Goal: Find specific page/section: Find specific page/section

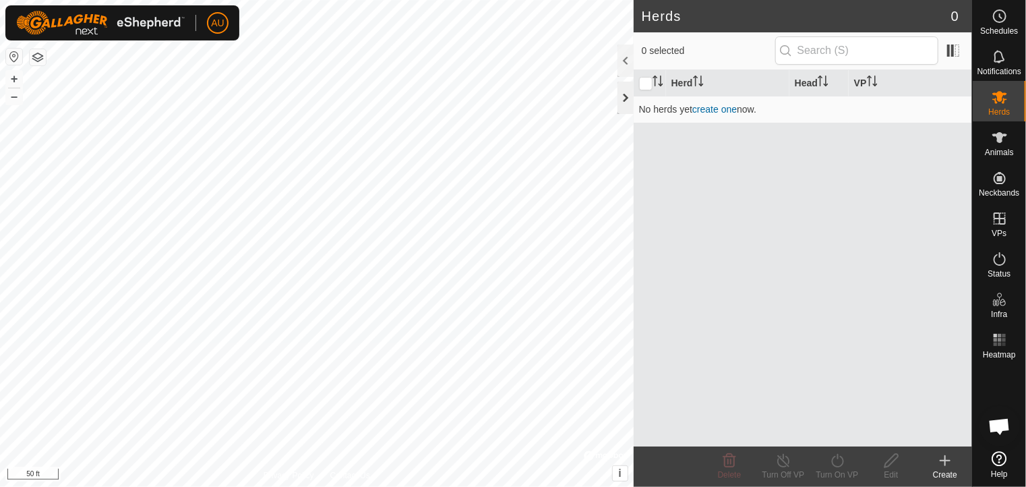
click at [627, 93] on div at bounding box center [626, 98] width 16 height 32
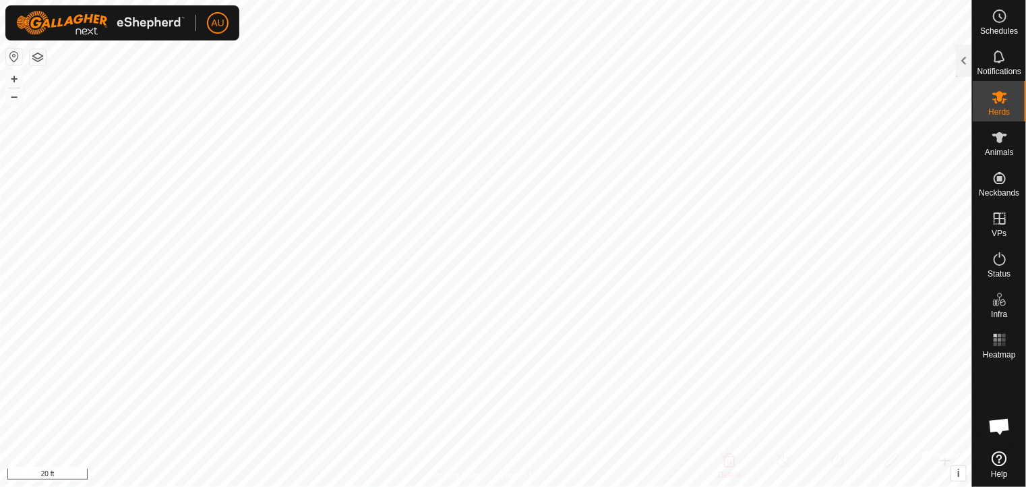
click at [40, 55] on button "button" at bounding box center [38, 57] width 16 height 16
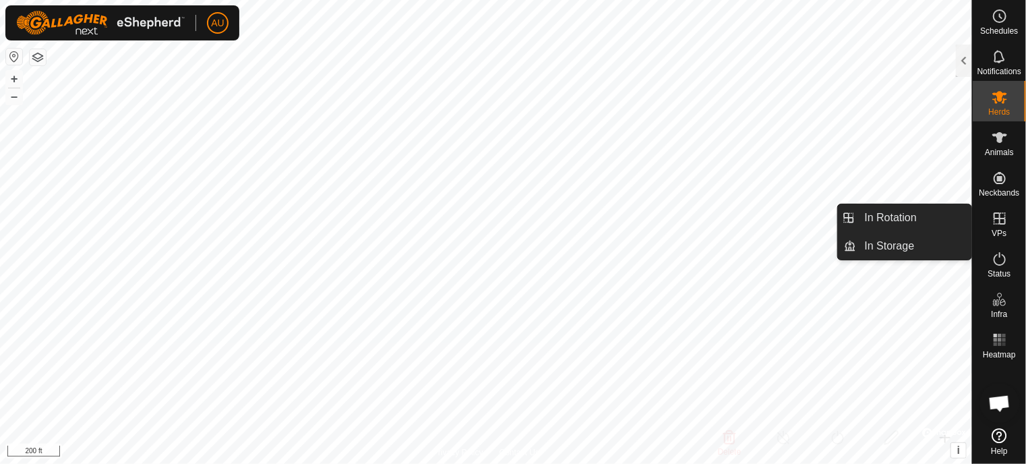
drag, startPoint x: 1002, startPoint y: 202, endPoint x: 1008, endPoint y: 219, distance: 18.2
click at [1008, 219] on es-virtualpaddocks-svg-icon at bounding box center [1000, 219] width 24 height 22
click at [995, 219] on icon at bounding box center [1000, 218] width 12 height 12
click at [1008, 221] on icon at bounding box center [1000, 218] width 16 height 16
click at [997, 223] on icon at bounding box center [1000, 218] width 16 height 16
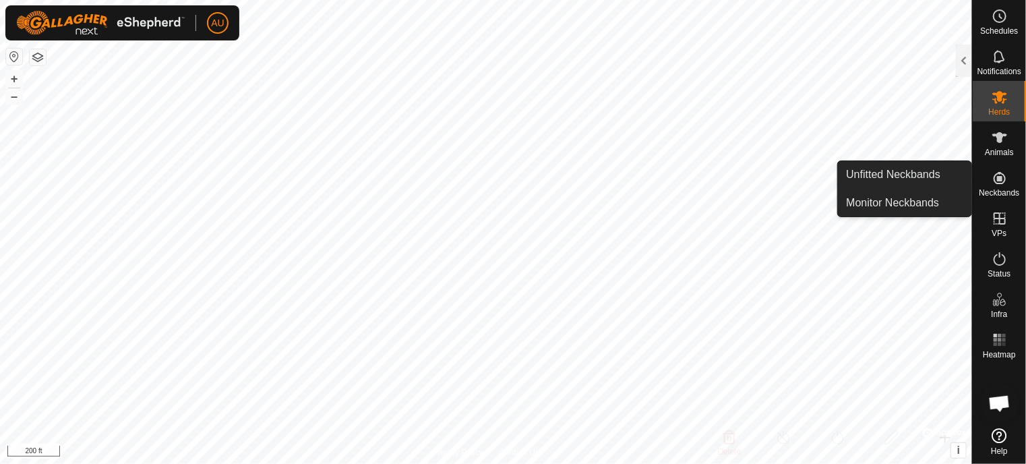
click at [1002, 180] on icon at bounding box center [1000, 178] width 12 height 12
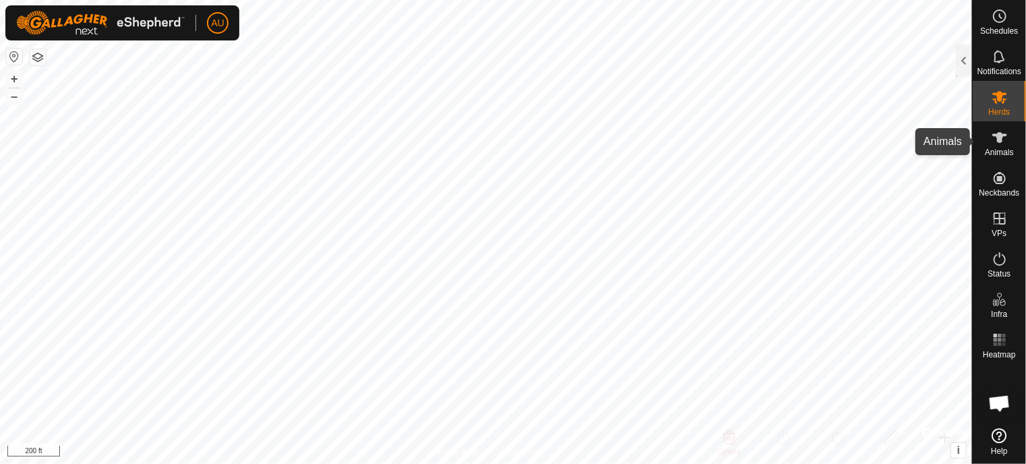
click at [1004, 138] on icon at bounding box center [1000, 137] width 16 height 16
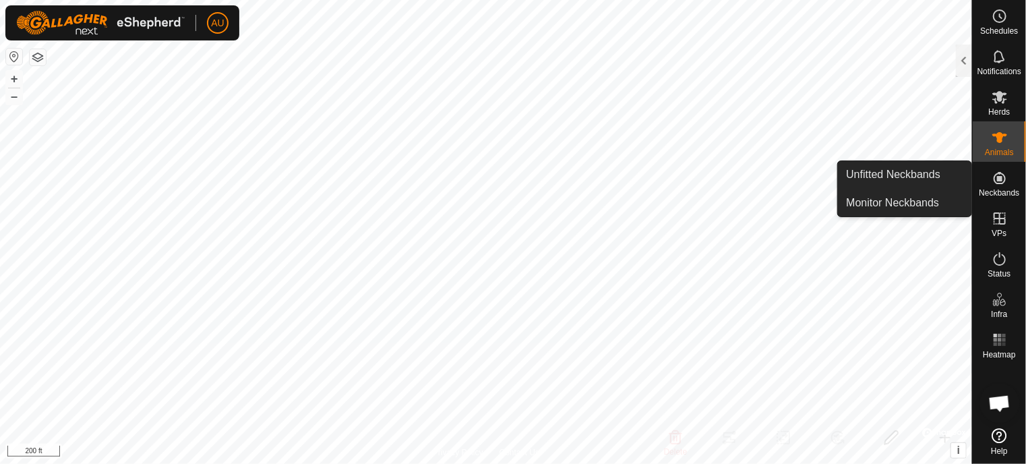
click at [1002, 183] on icon at bounding box center [1000, 178] width 12 height 12
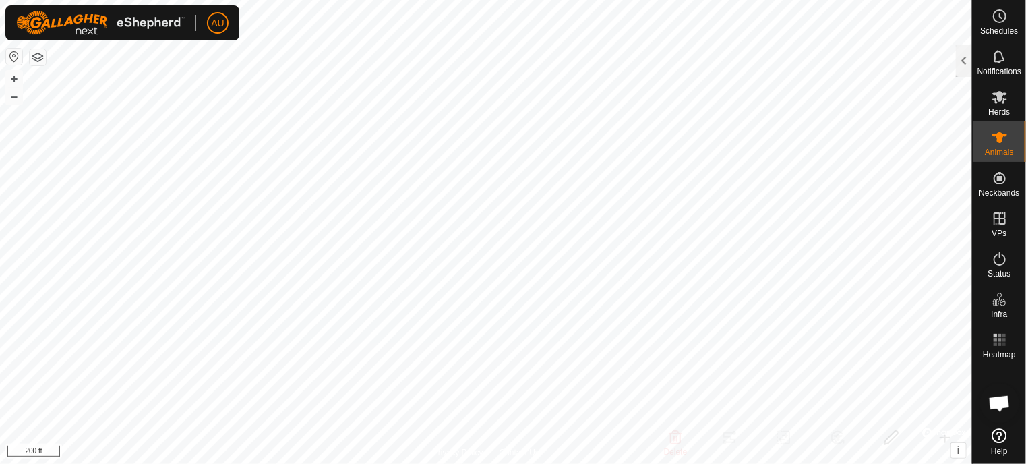
click at [11, 57] on button "button" at bounding box center [14, 57] width 16 height 16
click at [658, 0] on html "AU Schedules Notifications Herds Animals Neckbands VPs Status Infra Heatmap Hel…" at bounding box center [513, 232] width 1026 height 464
click at [645, 451] on html "AU Schedules Notifications Herds Animals Neckbands VPs Status Infra Heatmap Hel…" at bounding box center [513, 232] width 1026 height 464
click at [733, 451] on html "AU Schedules Notifications Herds Animals Neckbands VPs Status Infra Heatmap Hel…" at bounding box center [513, 232] width 1026 height 464
click at [988, 138] on es-animals-svg-icon at bounding box center [1000, 138] width 24 height 22
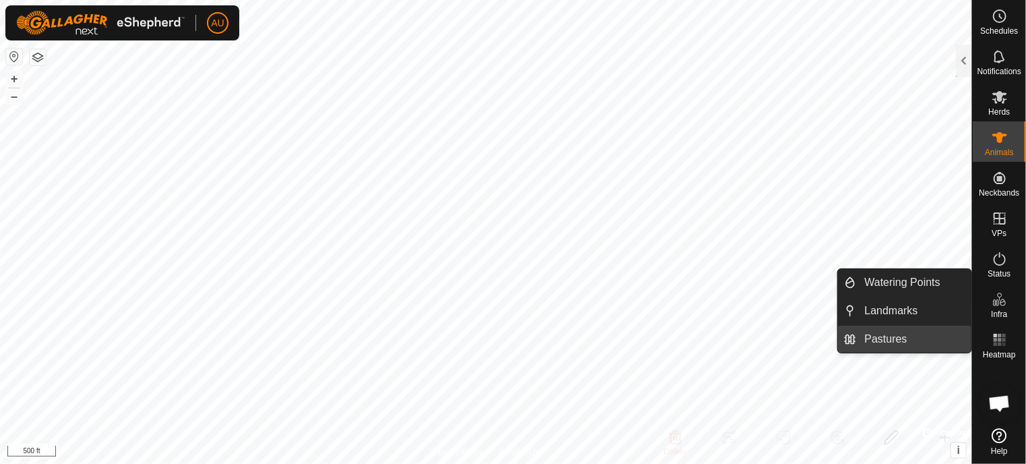
click at [923, 335] on link "Pastures" at bounding box center [914, 339] width 115 height 27
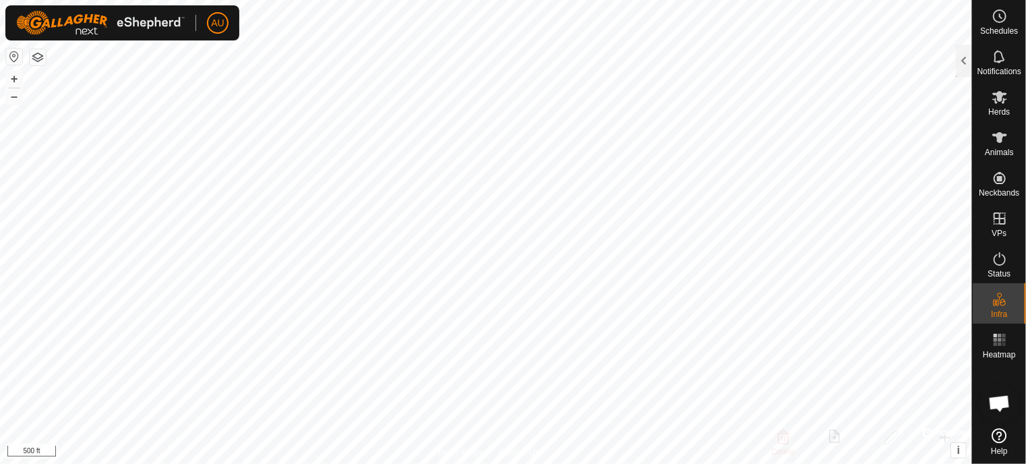
click at [707, 0] on html "AU Schedules Notifications Herds Animals Neckbands VPs Status Infra Heatmap Hel…" at bounding box center [513, 232] width 1026 height 464
click at [757, 0] on html "AU Schedules Notifications Herds Animals Neckbands VPs Status Infra Heatmap Hel…" at bounding box center [513, 232] width 1026 height 464
click at [958, 451] on span "i" at bounding box center [959, 449] width 3 height 11
click at [959, 450] on span "›" at bounding box center [958, 449] width 3 height 11
